Goal: Task Accomplishment & Management: Use online tool/utility

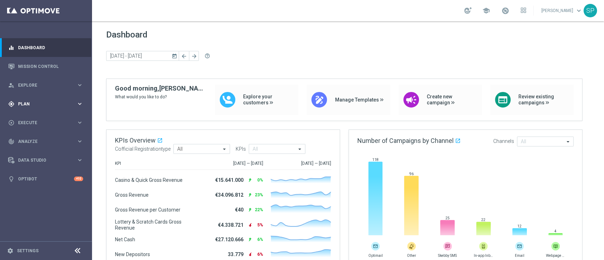
click at [78, 110] on div "gps_fixed Plan keyboard_arrow_right" at bounding box center [45, 104] width 91 height 19
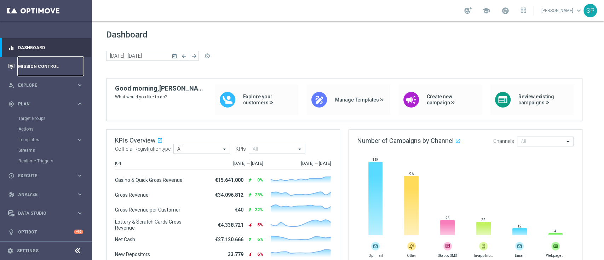
click at [69, 63] on link "Mission Control" at bounding box center [50, 66] width 65 height 19
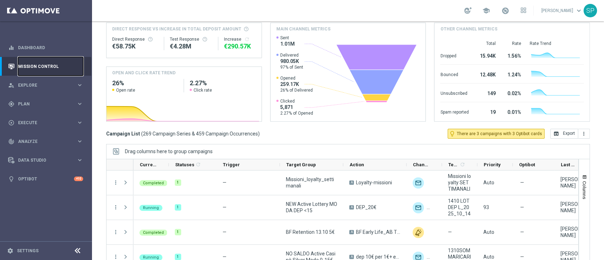
scroll to position [93, 0]
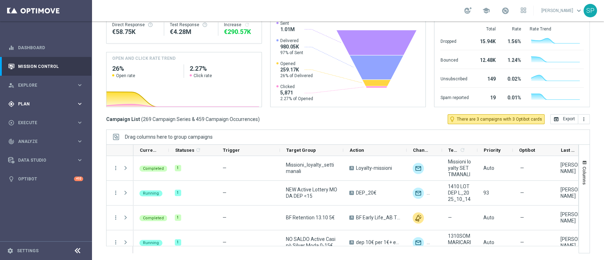
click at [62, 108] on div "gps_fixed Plan keyboard_arrow_right" at bounding box center [45, 104] width 91 height 19
click at [32, 151] on link "Streams" at bounding box center [45, 151] width 55 height 6
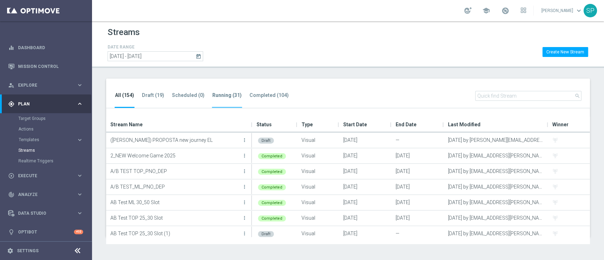
click at [218, 98] on tab-header "Running (31)" at bounding box center [226, 95] width 29 height 6
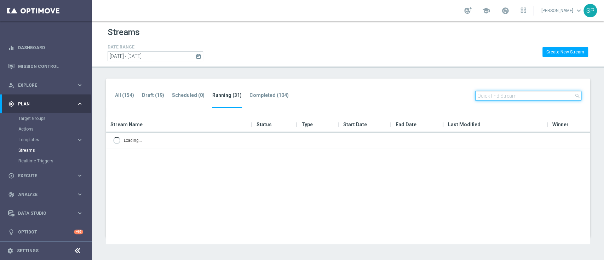
click at [530, 96] on input "text" at bounding box center [528, 96] width 106 height 10
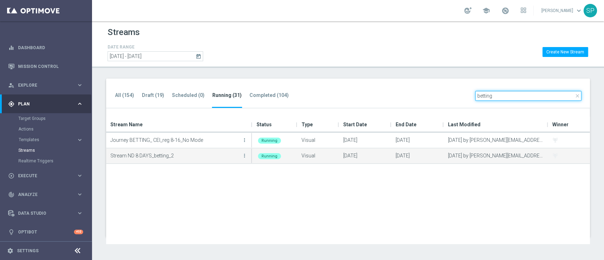
type input "betting"
click at [244, 152] on button "more_vert" at bounding box center [244, 156] width 7 height 14
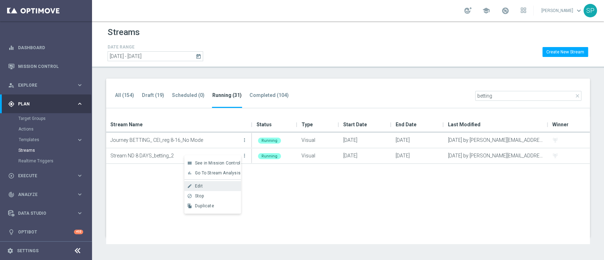
click at [226, 190] on div "create Edit" at bounding box center [212, 186] width 57 height 10
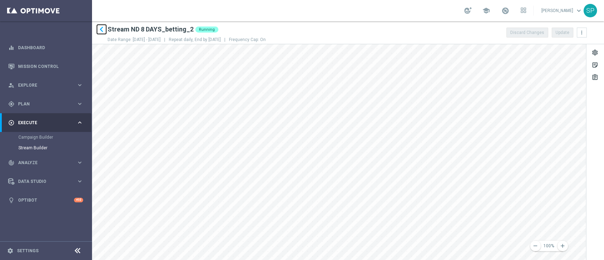
click at [101, 30] on icon "keyboard_arrow_left" at bounding box center [101, 29] width 11 height 11
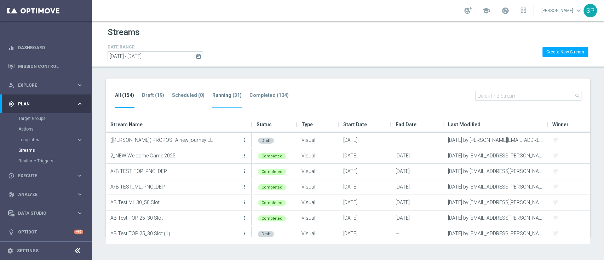
click at [228, 96] on tab-header "Running (31)" at bounding box center [226, 95] width 29 height 6
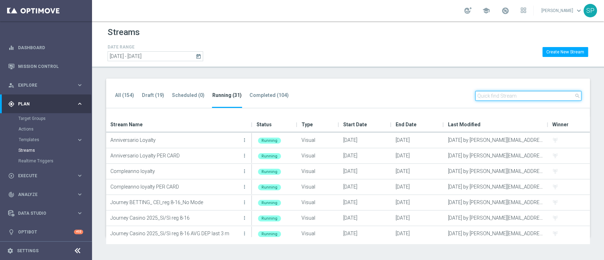
click at [507, 96] on input "text" at bounding box center [528, 96] width 106 height 10
type input "e"
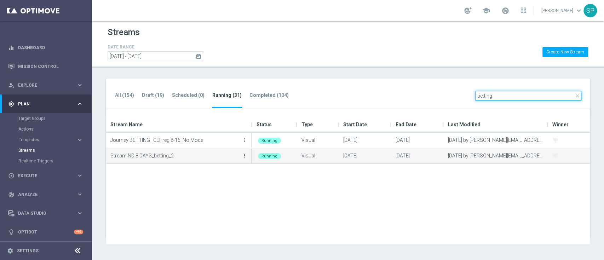
type input "betting"
click at [244, 155] on icon "more_vert" at bounding box center [245, 156] width 6 height 6
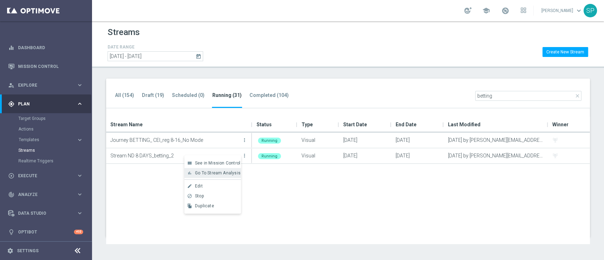
click at [225, 174] on span "Go To Stream Analysis" at bounding box center [218, 173] width 46 height 5
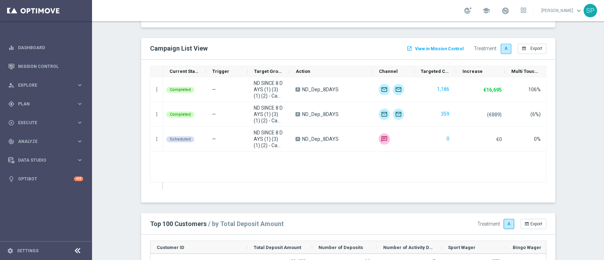
scroll to position [768, 0]
click at [154, 88] on icon "more_vert" at bounding box center [157, 89] width 6 height 6
click at [507, 11] on span at bounding box center [506, 11] width 8 height 8
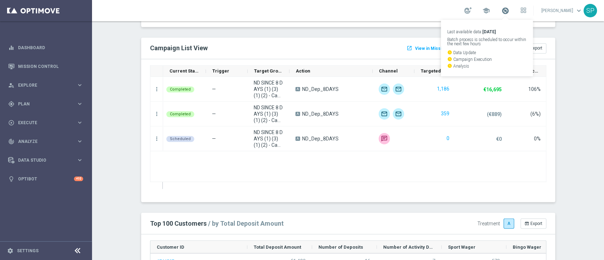
click at [507, 11] on span at bounding box center [506, 11] width 8 height 8
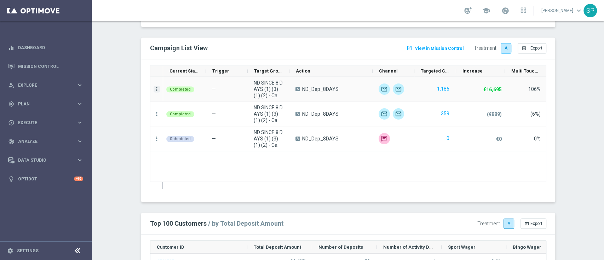
click at [154, 86] on icon "more_vert" at bounding box center [157, 89] width 6 height 6
click at [205, 103] on div "Campaign Metrics" at bounding box center [200, 103] width 66 height 5
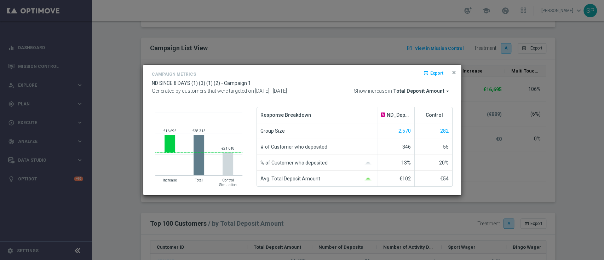
click at [452, 73] on span "close" at bounding box center [454, 73] width 6 height 6
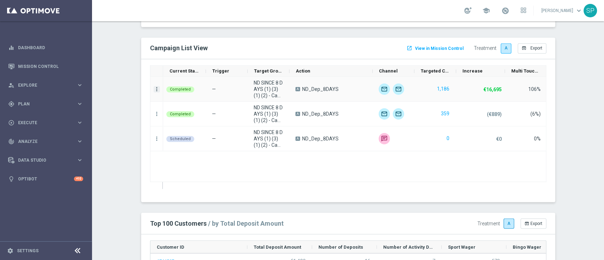
click at [154, 88] on icon "more_vert" at bounding box center [157, 89] width 6 height 6
click at [210, 116] on div "send Channel Metrics" at bounding box center [196, 113] width 80 height 10
